Goal: Find specific page/section: Find specific page/section

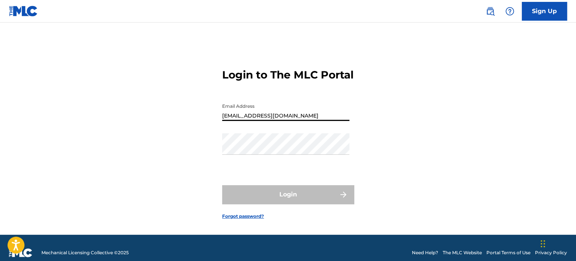
type input "[EMAIL_ADDRESS][DOMAIN_NAME]"
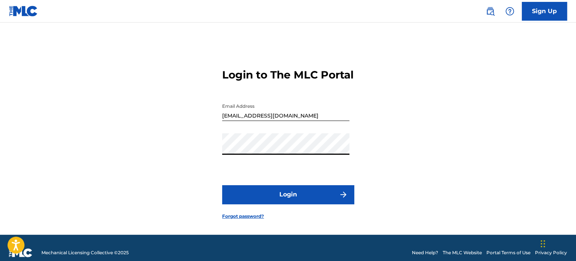
click at [288, 204] on button "Login" at bounding box center [288, 194] width 132 height 19
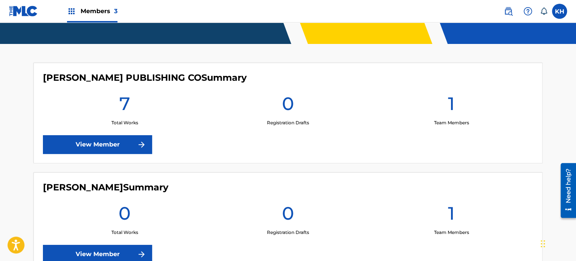
scroll to position [171, 0]
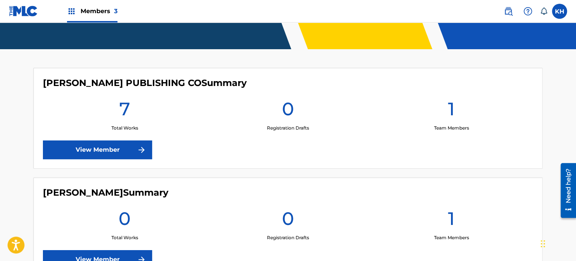
click at [102, 149] on link "View Member" at bounding box center [97, 150] width 109 height 19
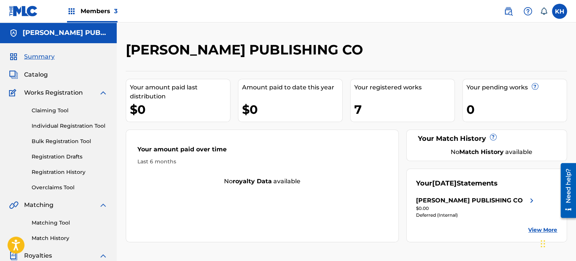
click at [529, 234] on link "View More" at bounding box center [542, 230] width 29 height 8
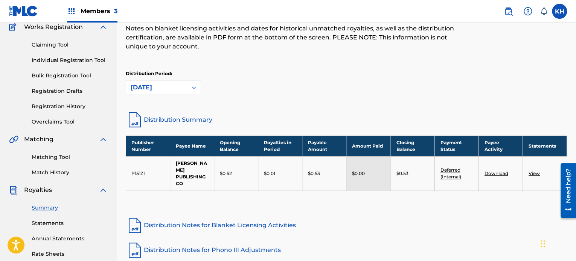
scroll to position [17, 0]
